Goal: Find specific page/section: Find specific page/section

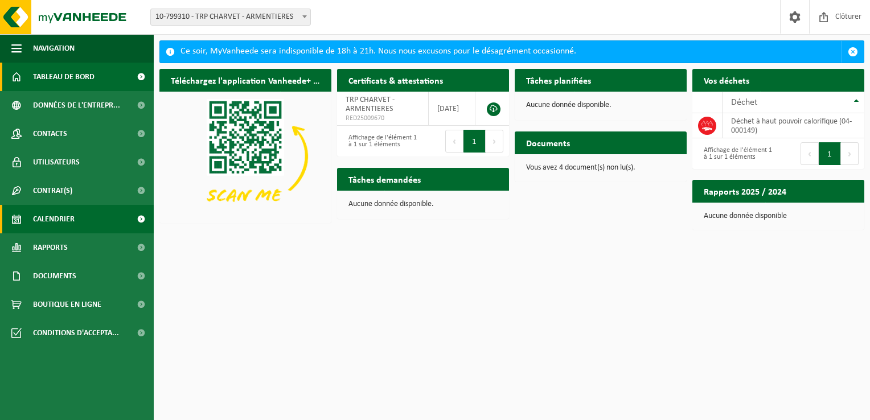
click at [139, 216] on span at bounding box center [141, 219] width 26 height 28
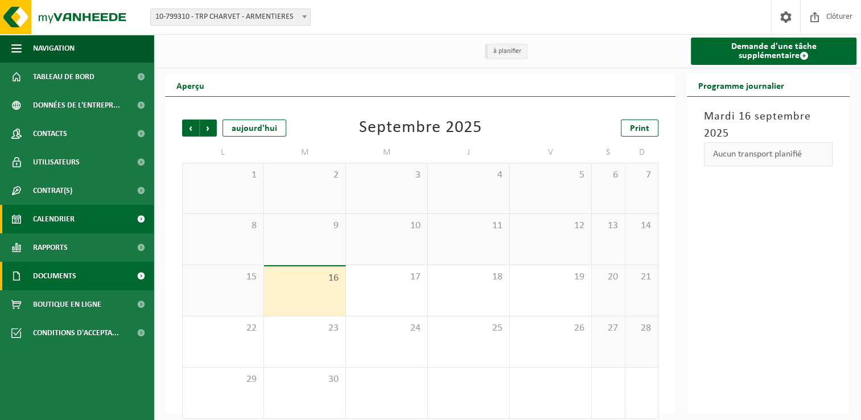
click at [104, 270] on link "Documents" at bounding box center [77, 276] width 154 height 28
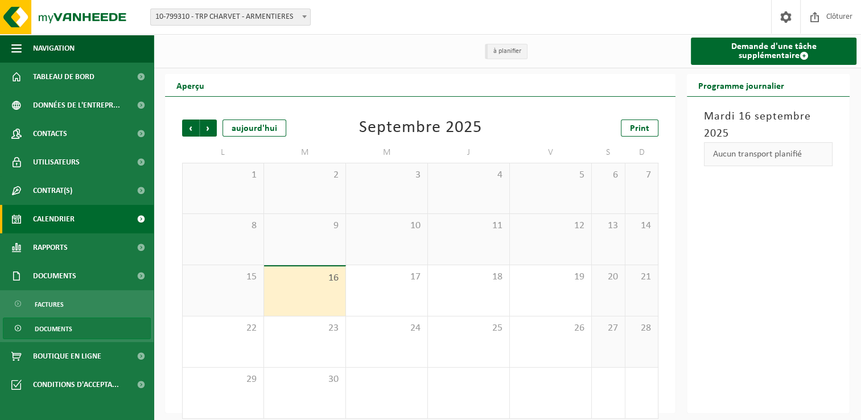
click at [53, 328] on span "Documents" at bounding box center [54, 329] width 38 height 22
